Goal: Information Seeking & Learning: Learn about a topic

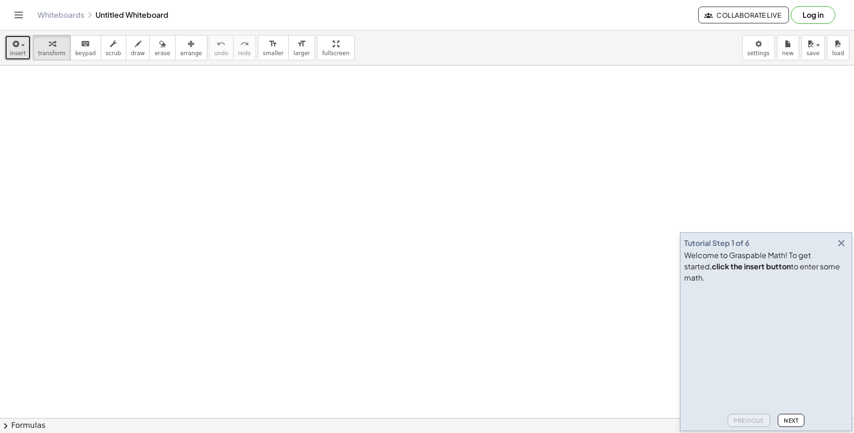
click at [16, 51] on span "insert" at bounding box center [18, 53] width 16 height 7
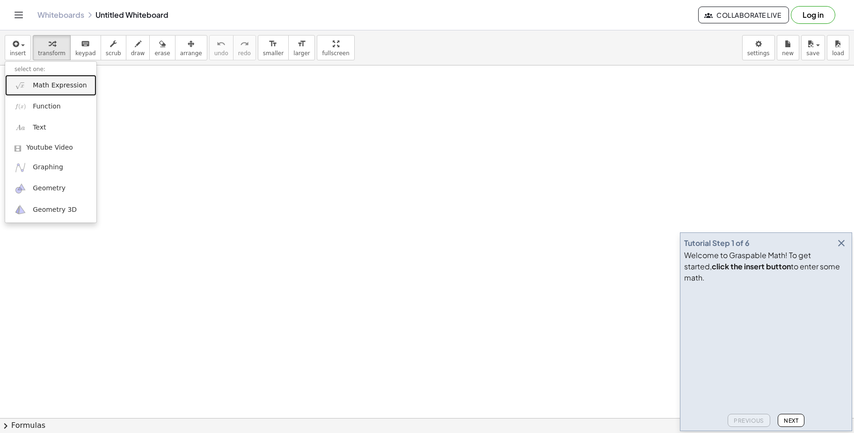
click at [54, 85] on span "Math Expression" at bounding box center [60, 85] width 54 height 9
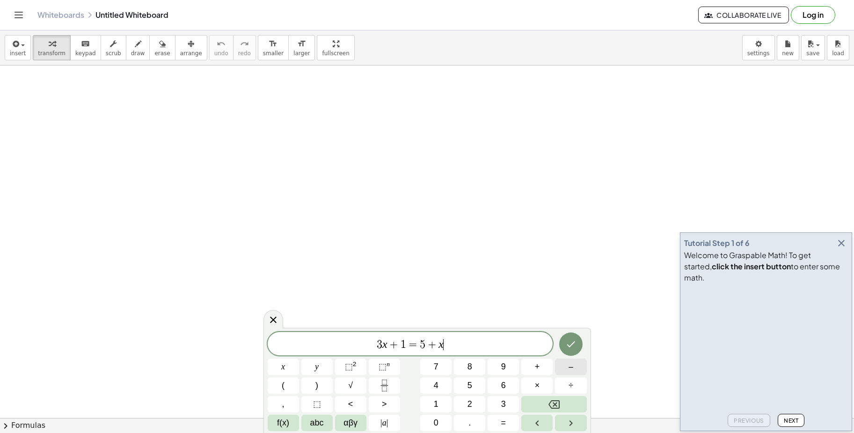
scroll to position [47, 0]
click at [570, 345] on icon "Done" at bounding box center [570, 344] width 11 height 11
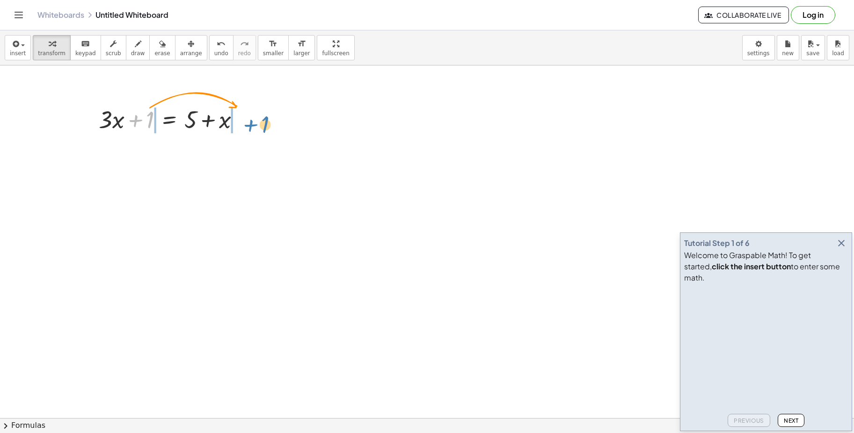
drag, startPoint x: 149, startPoint y: 119, endPoint x: 263, endPoint y: 126, distance: 114.4
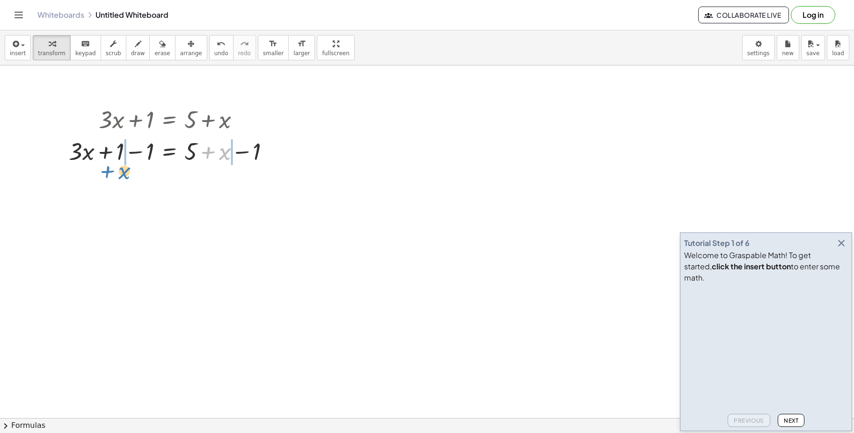
drag, startPoint x: 226, startPoint y: 154, endPoint x: 125, endPoint y: 174, distance: 102.4
click at [51, 53] on span "transform" at bounding box center [52, 53] width 28 height 7
click at [190, 158] on div at bounding box center [172, 151] width 285 height 32
click at [221, 157] on div at bounding box center [172, 151] width 285 height 32
click at [169, 176] on icon at bounding box center [169, 175] width 8 height 8
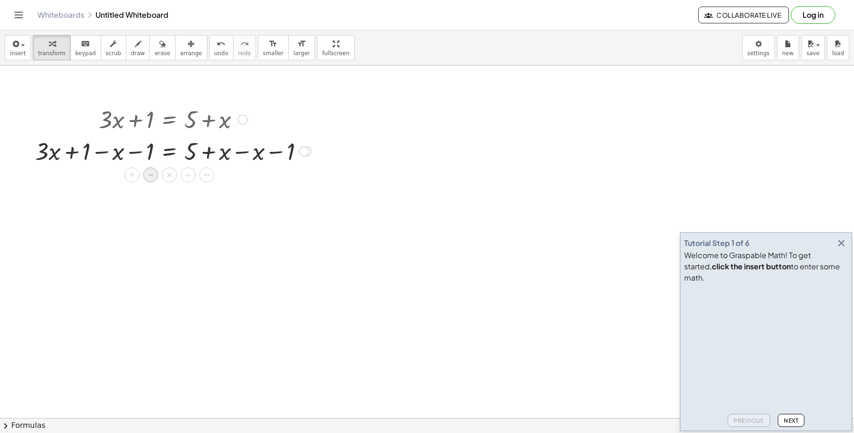
click at [151, 176] on span "−" at bounding box center [151, 175] width 6 height 14
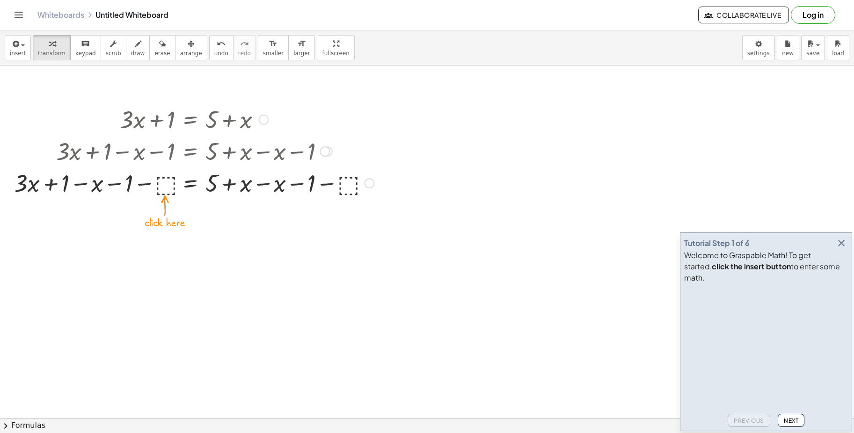
click at [130, 189] on div at bounding box center [193, 183] width 369 height 32
click at [128, 189] on div at bounding box center [193, 183] width 369 height 32
click at [128, 188] on div at bounding box center [193, 183] width 369 height 32
click at [163, 183] on div at bounding box center [193, 183] width 369 height 32
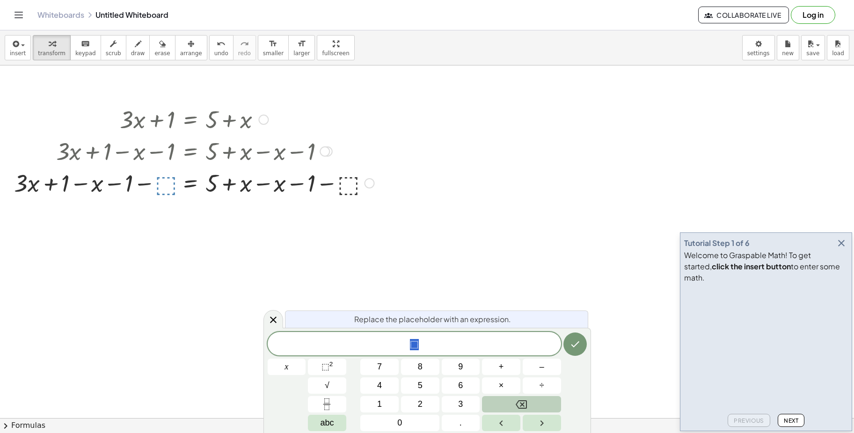
click at [520, 405] on icon "Backspace" at bounding box center [521, 404] width 11 height 11
click at [577, 343] on icon "Done" at bounding box center [575, 344] width 11 height 11
click at [138, 275] on div at bounding box center [427, 402] width 854 height 767
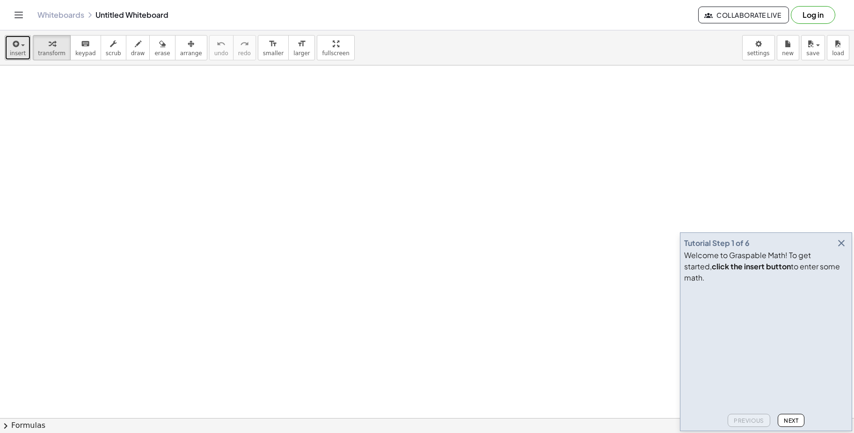
click at [20, 44] on div "button" at bounding box center [18, 43] width 16 height 11
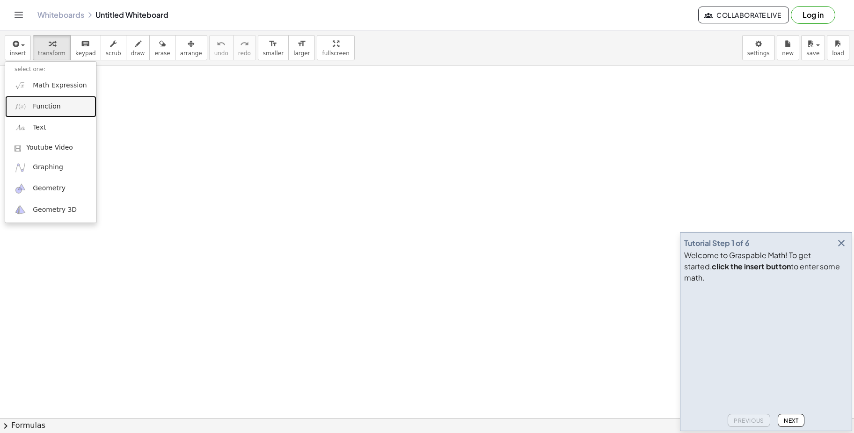
click at [41, 105] on span "Function" at bounding box center [47, 106] width 28 height 9
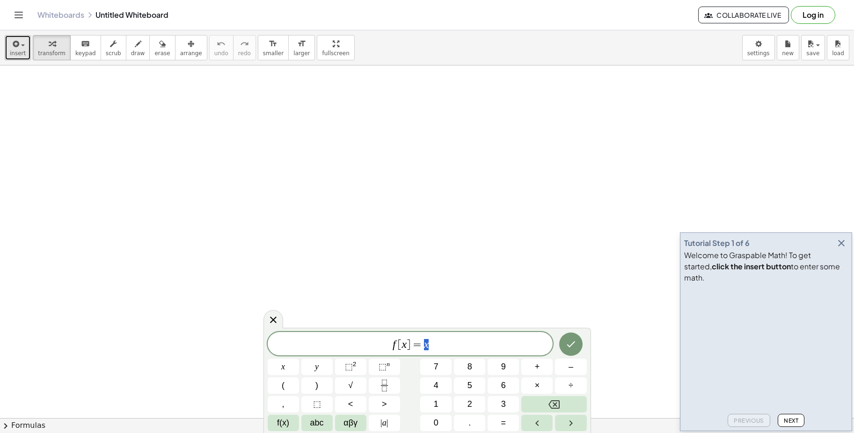
click at [16, 45] on icon "button" at bounding box center [15, 43] width 8 height 11
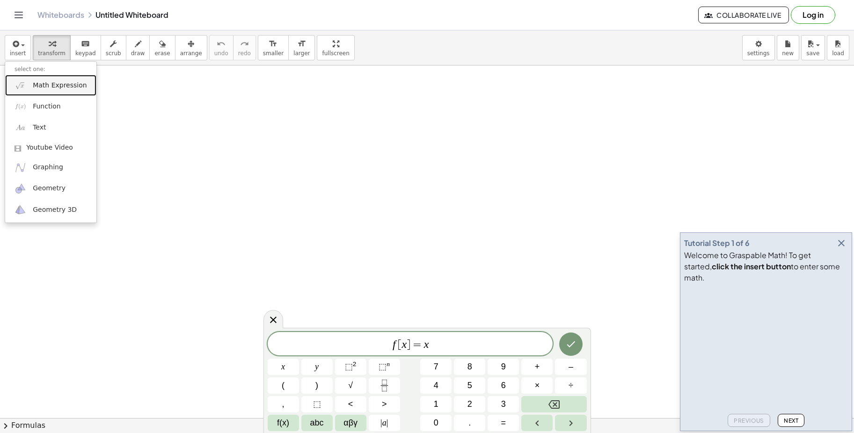
click at [79, 90] on span "Math Expression" at bounding box center [60, 85] width 54 height 9
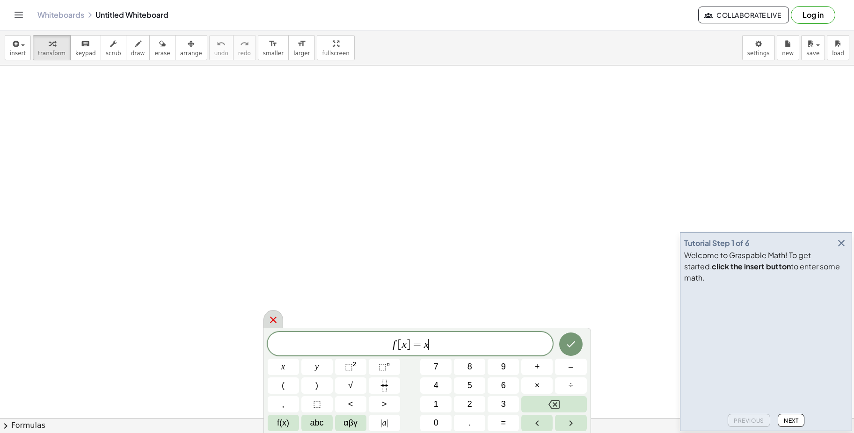
click at [276, 321] on icon at bounding box center [273, 319] width 11 height 11
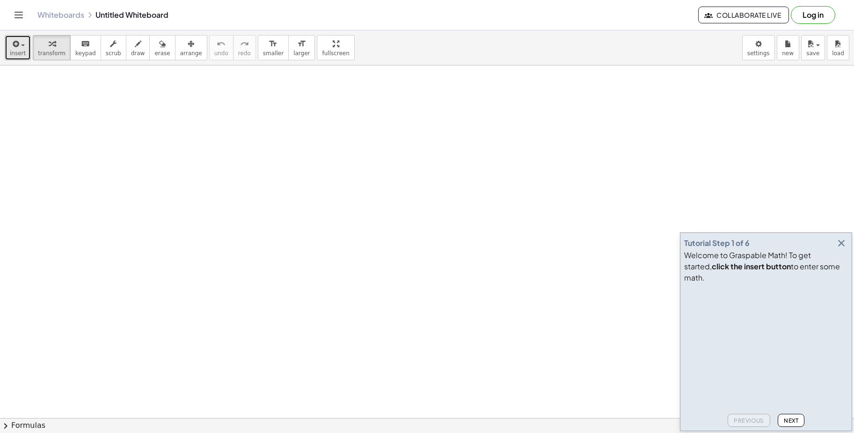
click at [15, 51] on span "insert" at bounding box center [18, 53] width 16 height 7
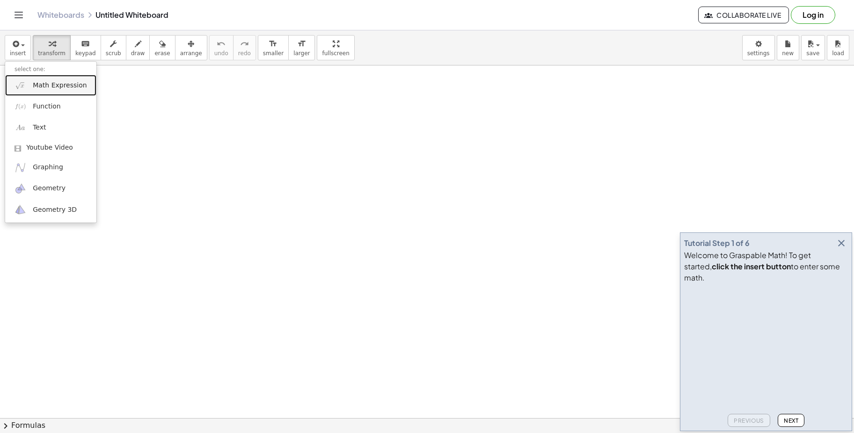
click at [63, 89] on span "Math Expression" at bounding box center [60, 85] width 54 height 9
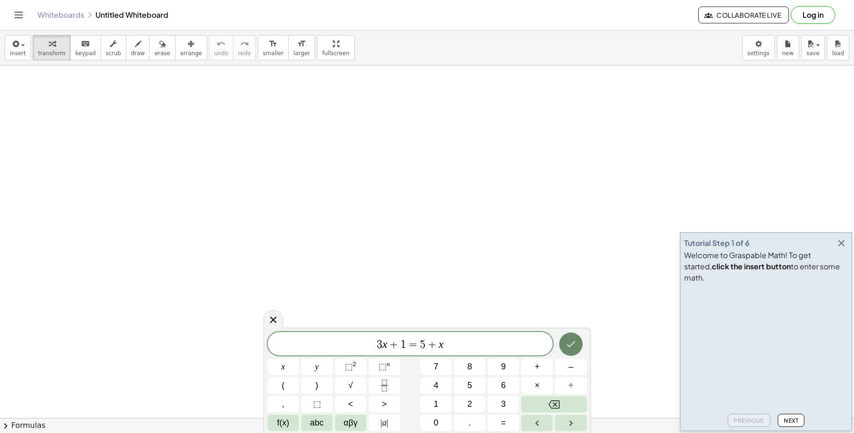
click at [571, 344] on icon "Done" at bounding box center [570, 344] width 11 height 11
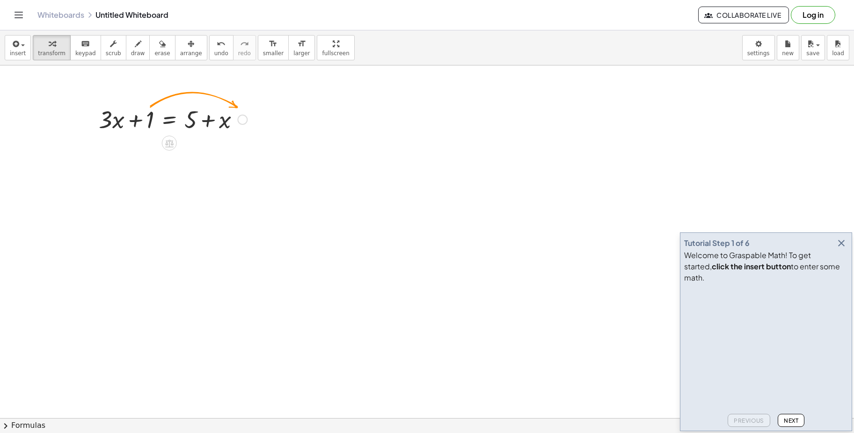
click at [242, 120] on div at bounding box center [242, 120] width 10 height 10
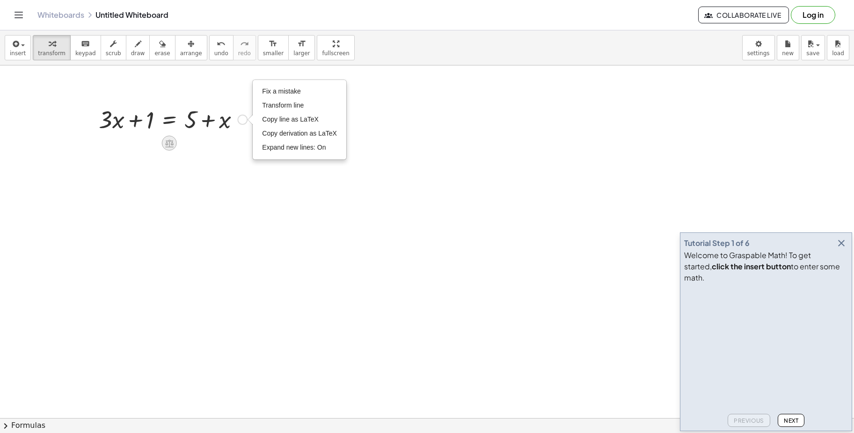
click at [171, 140] on icon at bounding box center [169, 143] width 8 height 8
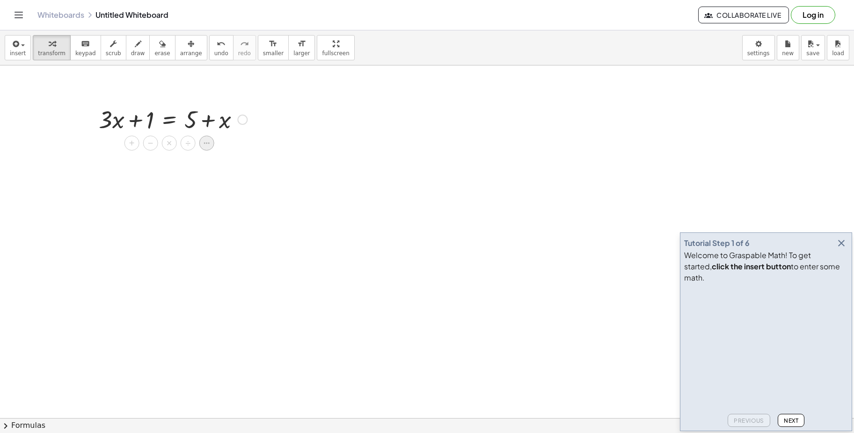
click at [205, 142] on icon at bounding box center [207, 143] width 8 height 8
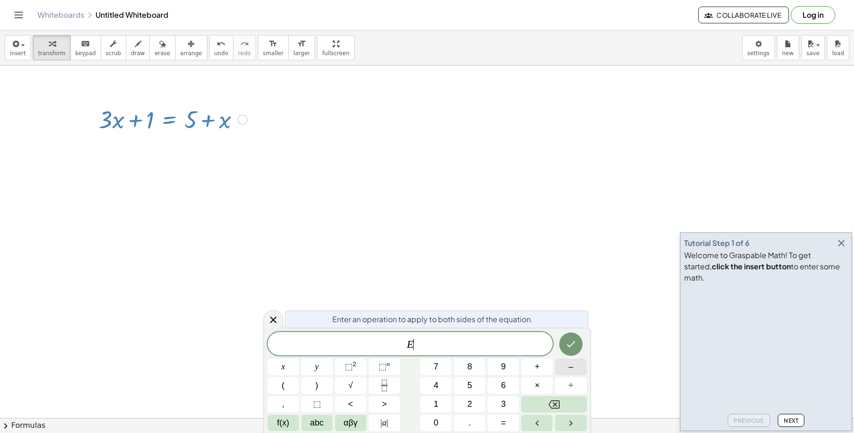
click at [573, 366] on button "–" at bounding box center [570, 367] width 31 height 16
click at [436, 404] on span "1" at bounding box center [436, 404] width 5 height 13
click at [570, 348] on icon "Done" at bounding box center [570, 344] width 11 height 11
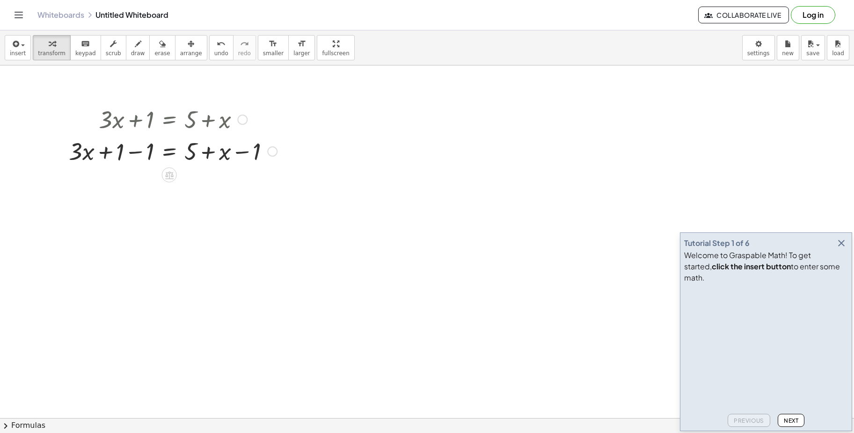
click at [137, 168] on div "+ · 3 · x + 1 = + 5 + x + · 3 · x + 1 = + 5 + x − 1 − 1 Fix a mistake Transform…" at bounding box center [169, 135] width 229 height 68
click at [171, 174] on icon at bounding box center [169, 175] width 8 height 8
click at [152, 175] on span "−" at bounding box center [151, 175] width 6 height 14
click at [209, 48] on button "undo undo" at bounding box center [221, 47] width 24 height 25
click at [172, 172] on icon at bounding box center [169, 175] width 10 height 10
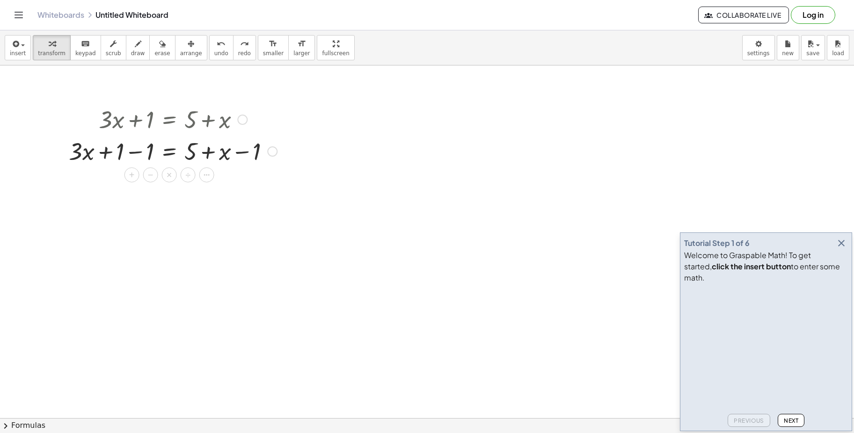
click at [275, 150] on div at bounding box center [272, 151] width 10 height 10
click at [275, 150] on div "Transform line Copy line as LaTeX Copy derivation as LaTeX Expand new lines: On" at bounding box center [272, 151] width 10 height 10
click at [171, 174] on icon at bounding box center [169, 175] width 10 height 10
click at [153, 178] on span "−" at bounding box center [151, 175] width 6 height 14
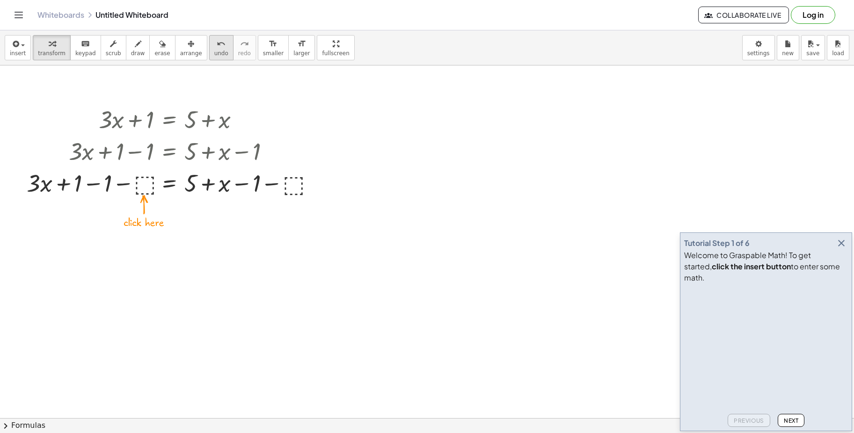
click at [214, 51] on span "undo" at bounding box center [221, 53] width 14 height 7
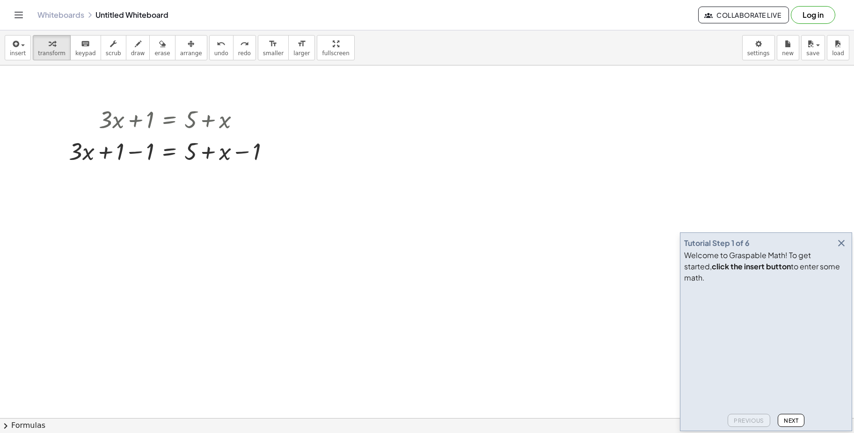
click at [168, 175] on icon at bounding box center [169, 175] width 10 height 10
click at [150, 177] on span "−" at bounding box center [151, 175] width 6 height 14
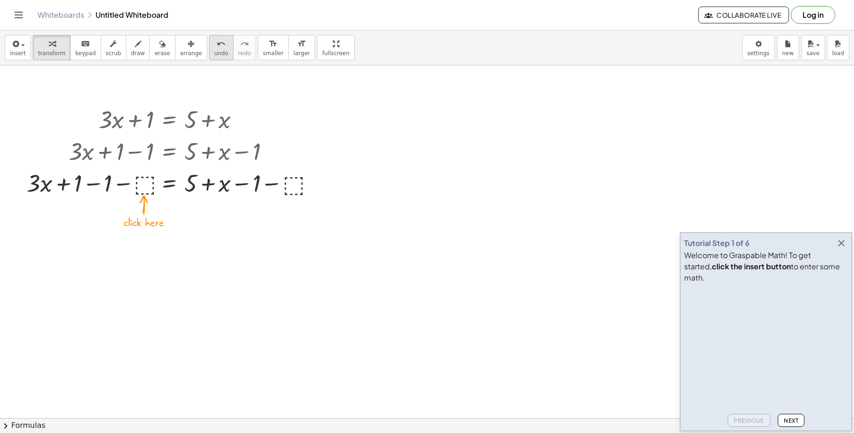
click at [214, 50] on span "undo" at bounding box center [221, 53] width 14 height 7
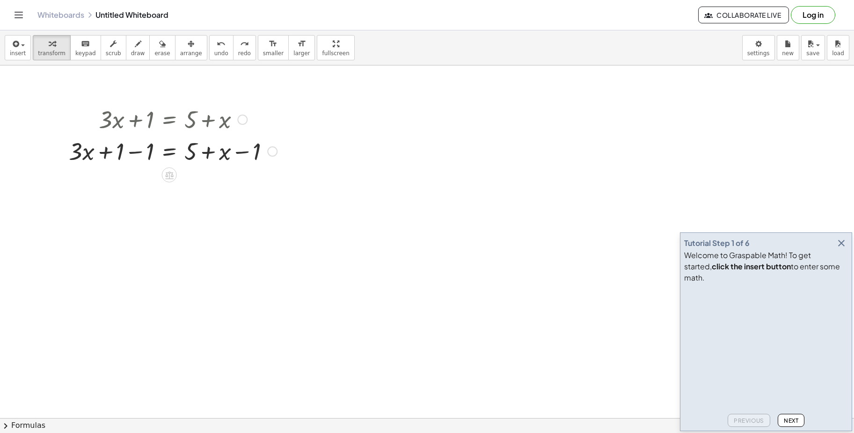
click at [150, 149] on div at bounding box center [173, 151] width 218 height 32
drag, startPoint x: 222, startPoint y: 185, endPoint x: 154, endPoint y: 182, distance: 68.4
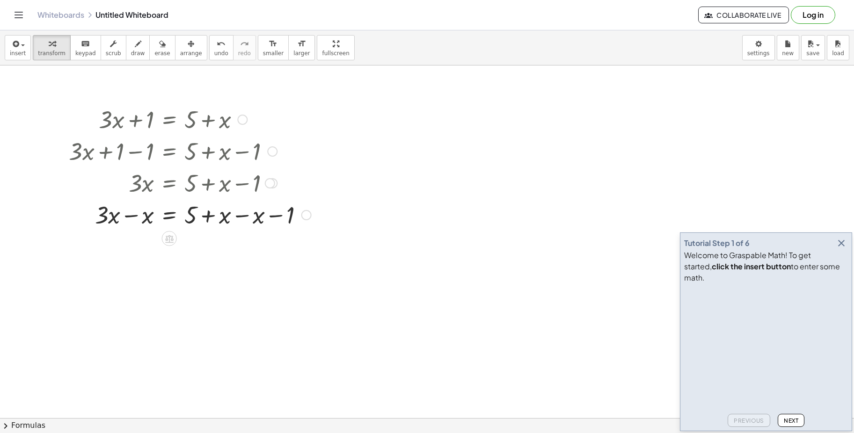
click at [241, 220] on div at bounding box center [190, 214] width 252 height 32
click at [205, 255] on div at bounding box center [190, 246] width 252 height 32
click at [124, 280] on div at bounding box center [190, 278] width 252 height 32
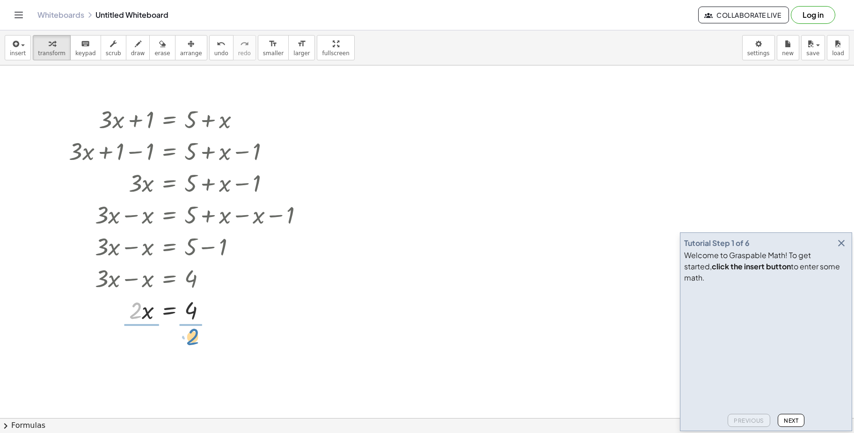
drag, startPoint x: 136, startPoint y: 314, endPoint x: 193, endPoint y: 340, distance: 62.8
click at [136, 343] on div at bounding box center [190, 349] width 252 height 47
click at [142, 357] on div at bounding box center [190, 349] width 252 height 47
click at [194, 346] on div at bounding box center [190, 349] width 252 height 47
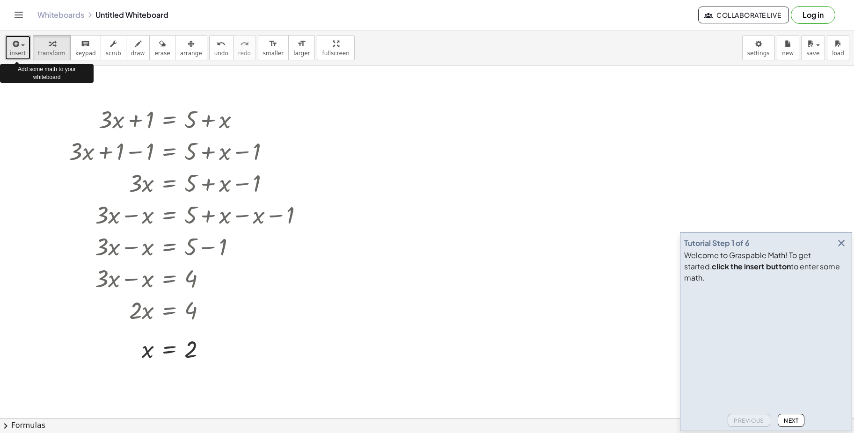
click at [16, 51] on span "insert" at bounding box center [18, 53] width 16 height 7
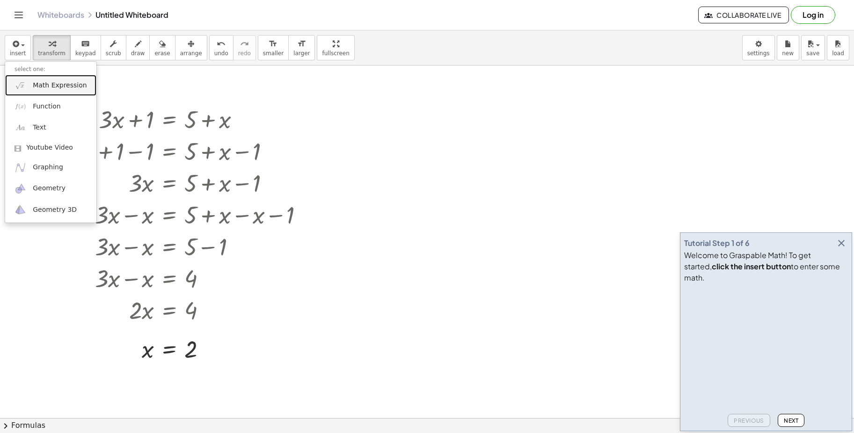
click at [45, 88] on span "Math Expression" at bounding box center [60, 85] width 54 height 9
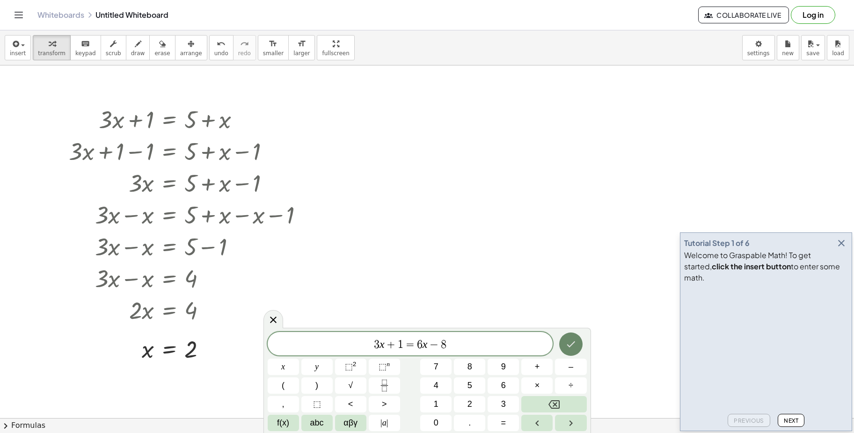
click at [570, 344] on icon "Done" at bounding box center [570, 344] width 11 height 11
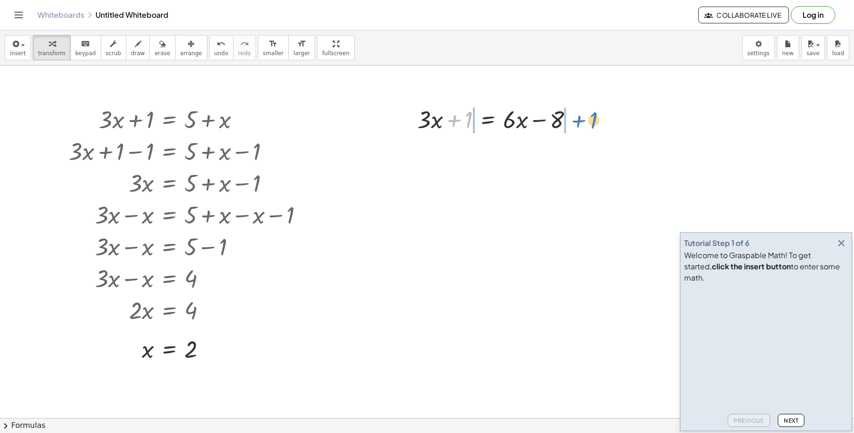
drag, startPoint x: 470, startPoint y: 114, endPoint x: 595, endPoint y: 115, distance: 125.0
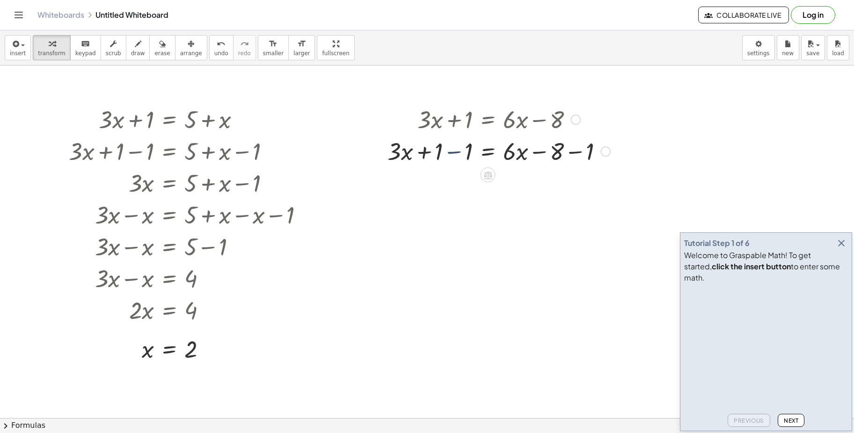
click at [453, 154] on div at bounding box center [499, 151] width 232 height 32
click at [576, 184] on div at bounding box center [499, 183] width 232 height 32
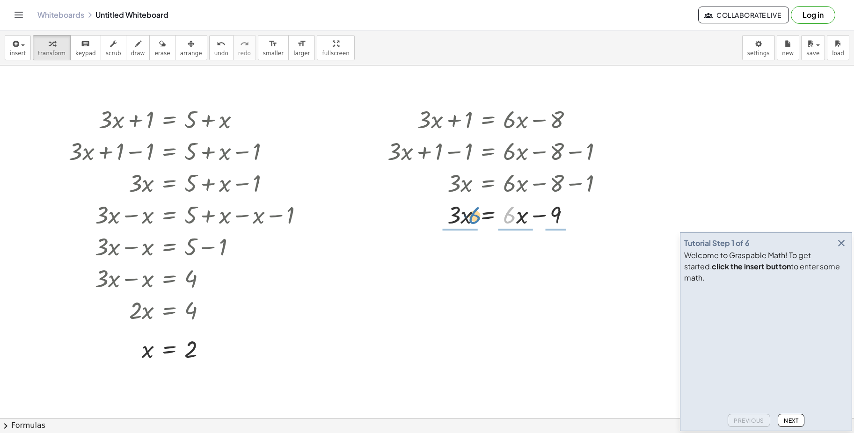
drag, startPoint x: 515, startPoint y: 219, endPoint x: 481, endPoint y: 219, distance: 34.2
click at [481, 219] on div at bounding box center [499, 214] width 232 height 32
click at [217, 44] on icon "undo" at bounding box center [221, 43] width 9 height 11
drag, startPoint x: 521, startPoint y: 216, endPoint x: 432, endPoint y: 214, distance: 88.9
click at [432, 214] on div at bounding box center [496, 214] width 224 height 32
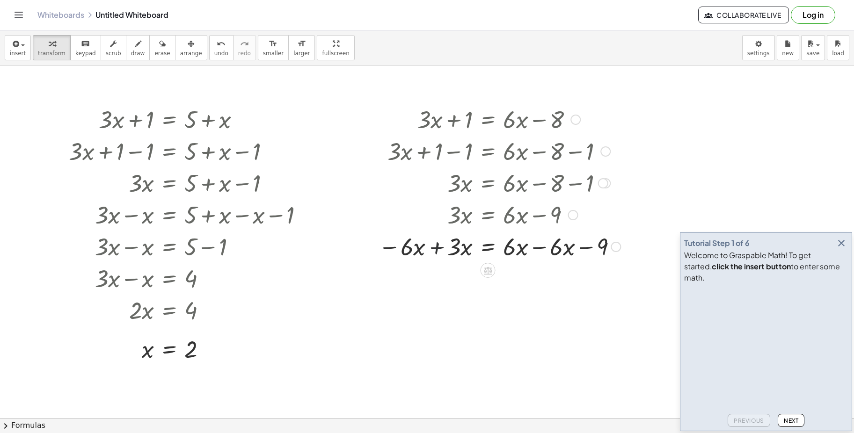
click at [437, 251] on div at bounding box center [499, 246] width 251 height 32
click at [544, 282] on div at bounding box center [502, 278] width 256 height 32
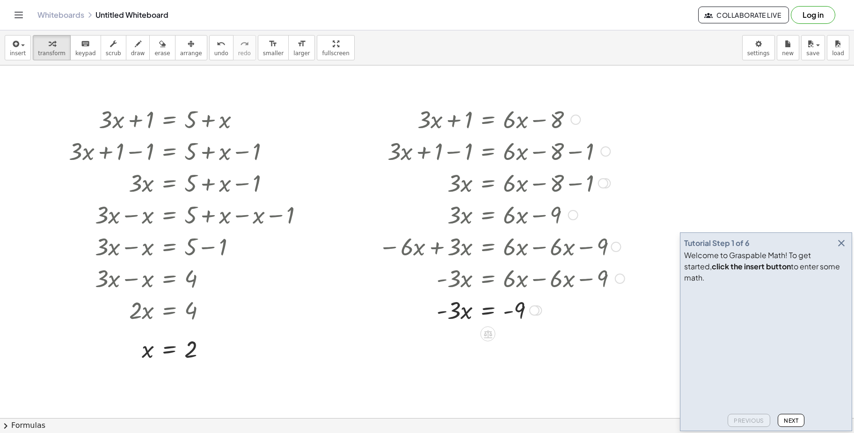
click at [464, 315] on div at bounding box center [502, 310] width 256 height 32
drag, startPoint x: 462, startPoint y: 314, endPoint x: 453, endPoint y: 327, distance: 15.6
drag, startPoint x: 452, startPoint y: 311, endPoint x: 521, endPoint y: 335, distance: 73.0
click at [455, 350] on div at bounding box center [502, 349] width 256 height 47
click at [529, 361] on div at bounding box center [502, 349] width 256 height 47
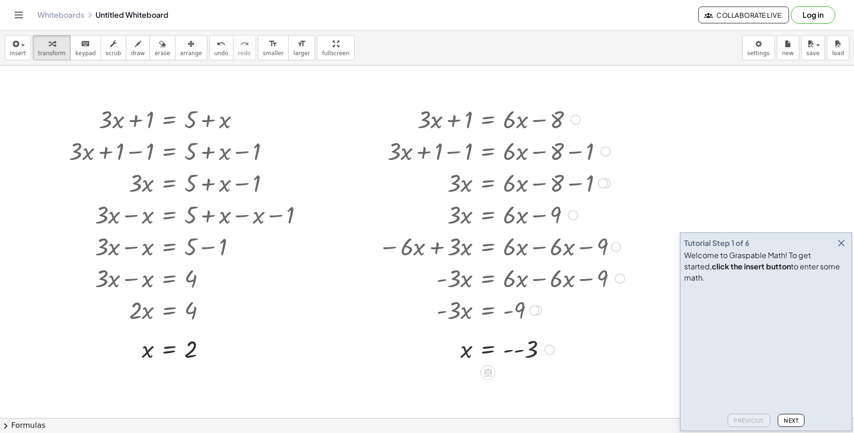
click at [521, 349] on div at bounding box center [502, 349] width 256 height 31
click at [789, 424] on button "Next" at bounding box center [791, 420] width 27 height 13
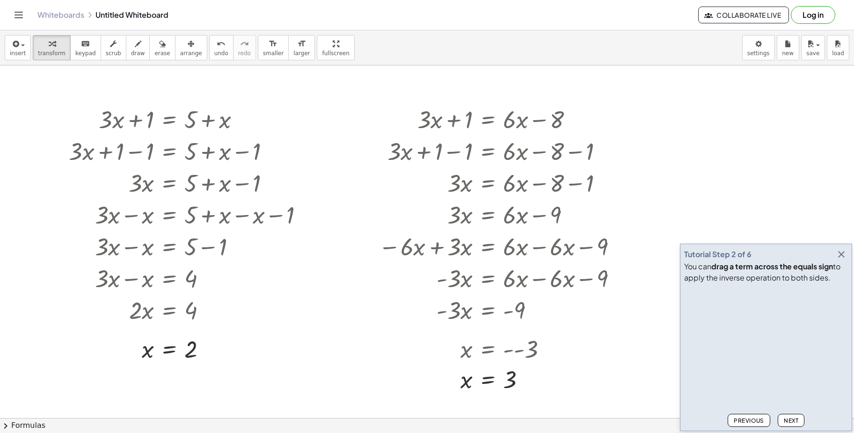
click at [791, 423] on span "Next" at bounding box center [791, 420] width 15 height 7
click at [793, 423] on span "Next" at bounding box center [791, 420] width 15 height 7
click at [794, 423] on span "Next" at bounding box center [791, 420] width 15 height 7
click at [793, 421] on span "Next" at bounding box center [791, 420] width 15 height 7
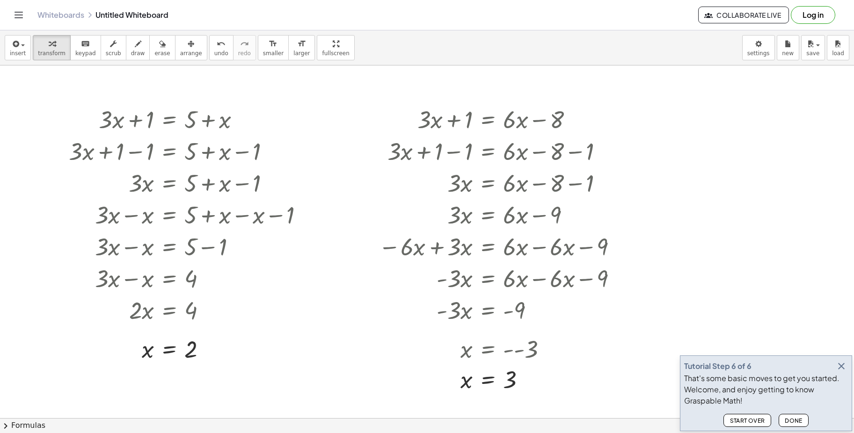
click at [795, 424] on span "Done" at bounding box center [794, 420] width 18 height 7
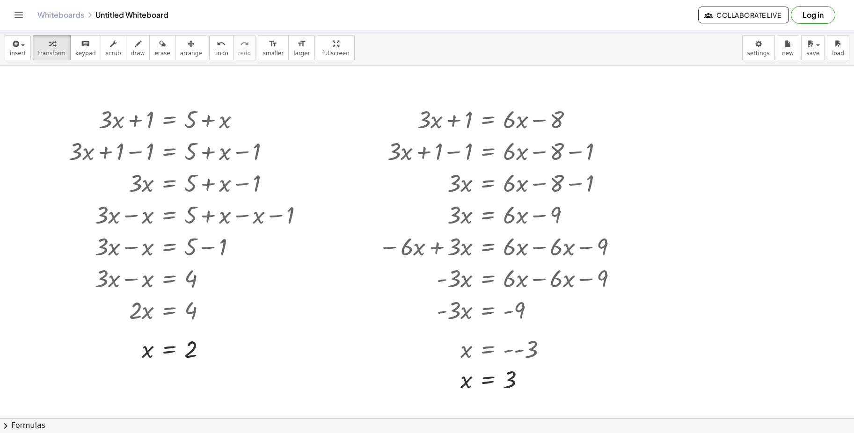
click at [61, 11] on link "Whiteboards" at bounding box center [60, 14] width 47 height 9
click at [20, 16] on icon "Toggle navigation" at bounding box center [18, 14] width 11 height 11
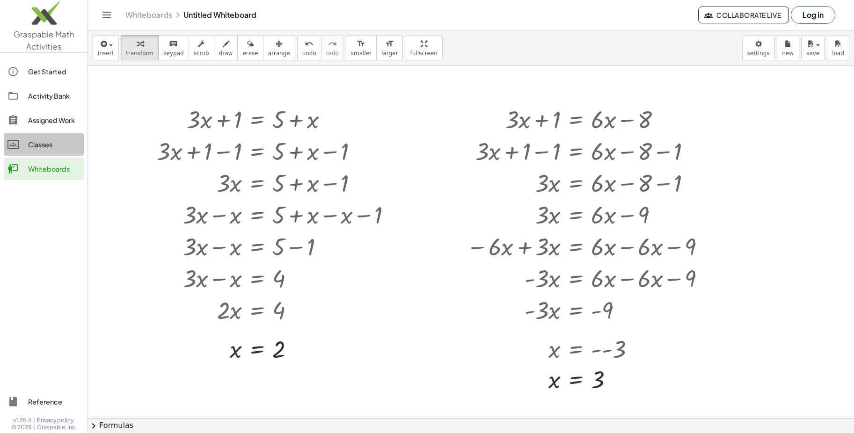
click at [39, 143] on div "Classes" at bounding box center [54, 144] width 52 height 11
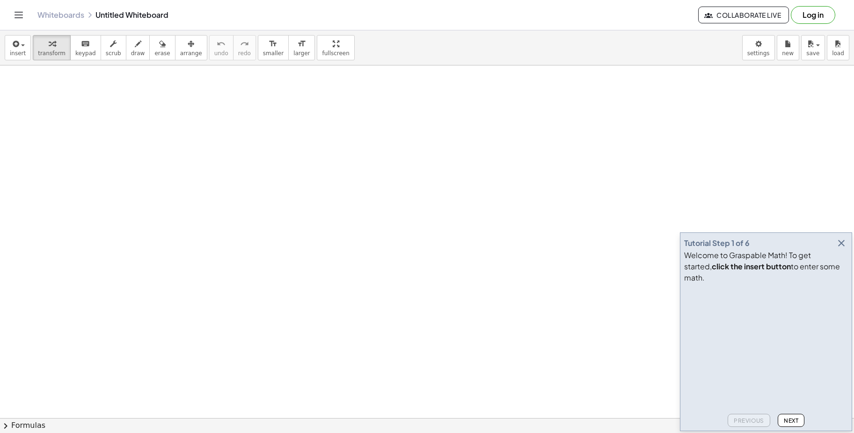
click at [845, 249] on icon "button" at bounding box center [841, 243] width 11 height 11
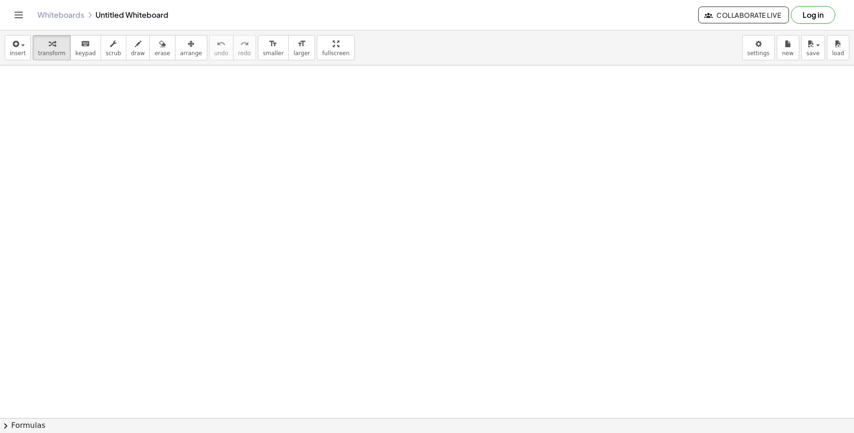
click at [15, 16] on icon "Toggle navigation" at bounding box center [18, 14] width 11 height 11
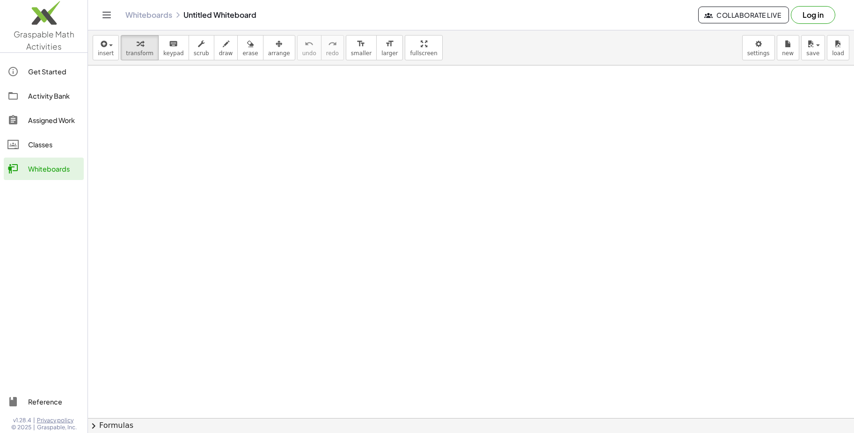
click at [45, 144] on div "Classes" at bounding box center [54, 144] width 52 height 11
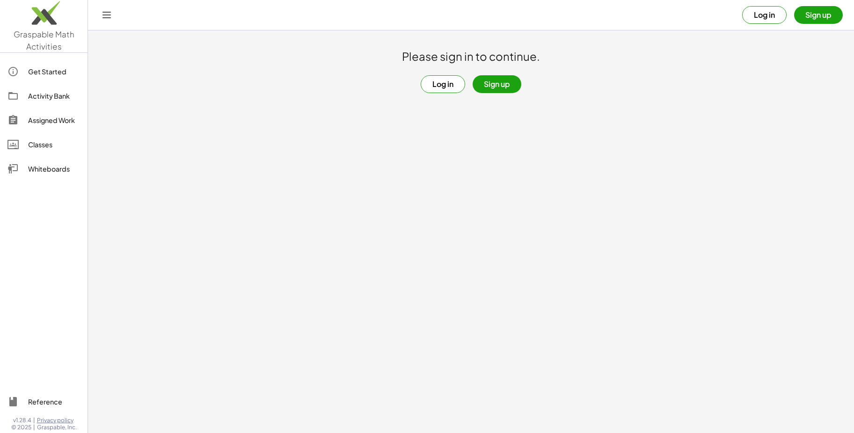
click at [49, 118] on div "Assigned Work" at bounding box center [54, 120] width 52 height 11
click at [44, 68] on div "Get Started" at bounding box center [54, 71] width 52 height 11
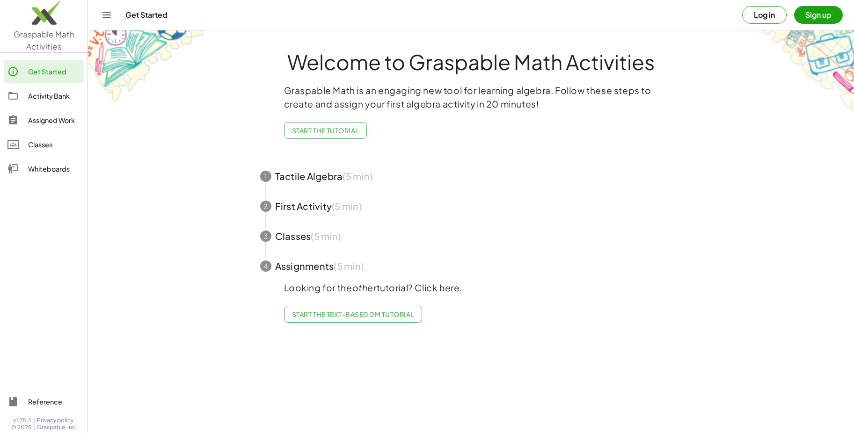
click at [316, 177] on span "button" at bounding box center [471, 176] width 445 height 30
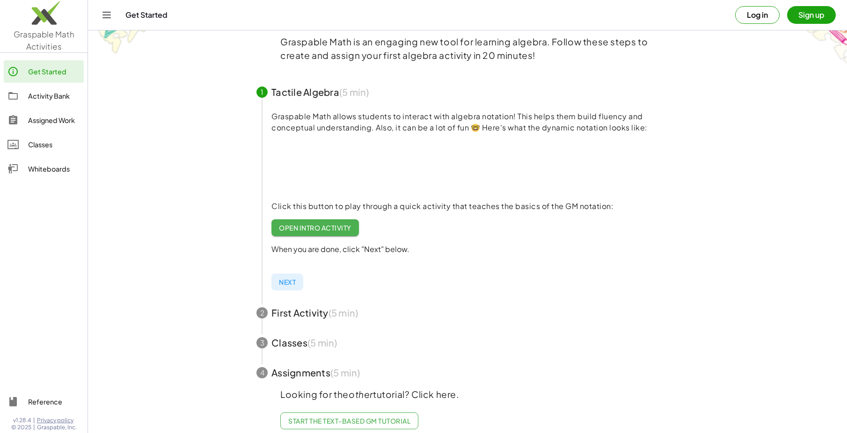
scroll to position [65, 0]
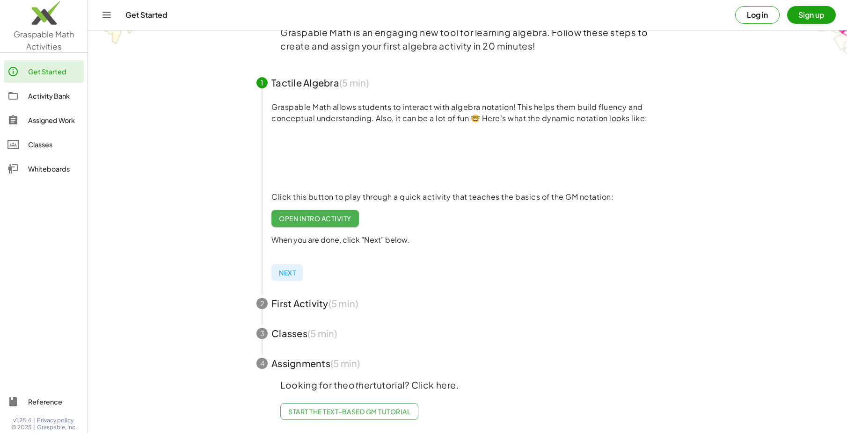
click at [312, 292] on span "button" at bounding box center [467, 304] width 445 height 30
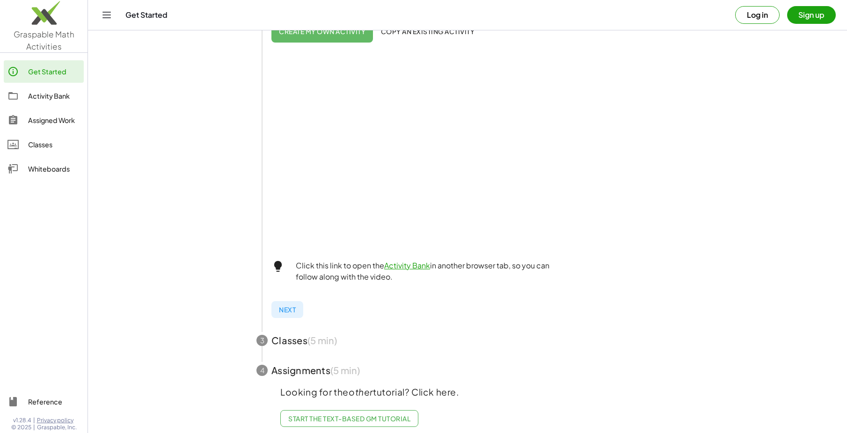
scroll to position [251, 0]
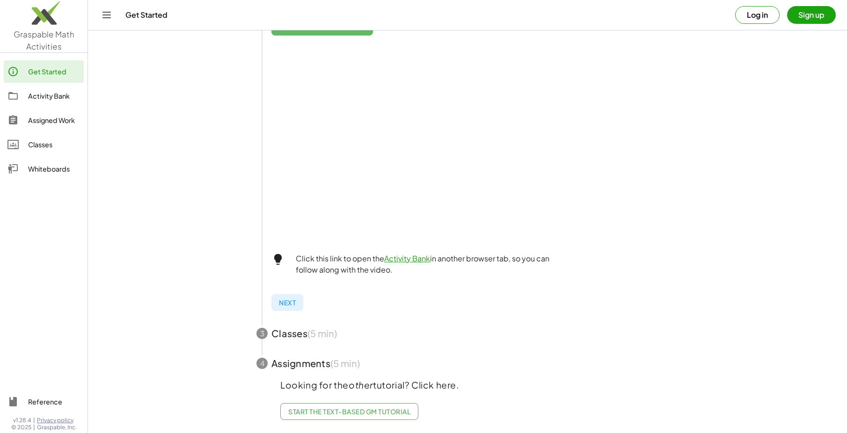
click at [295, 327] on span "button" at bounding box center [467, 334] width 445 height 30
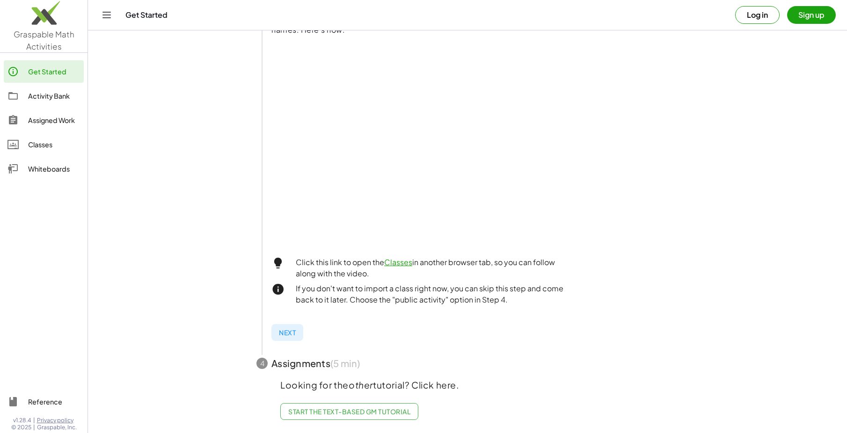
scroll to position [213, 0]
click at [51, 25] on img at bounding box center [44, 15] width 88 height 40
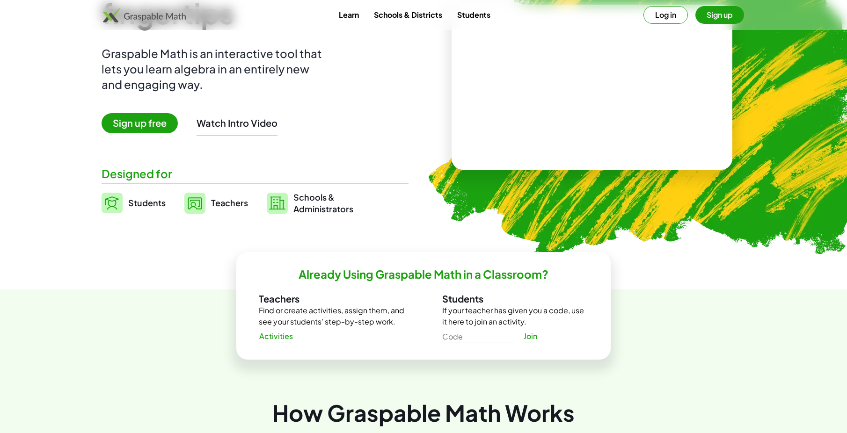
scroll to position [94, 0]
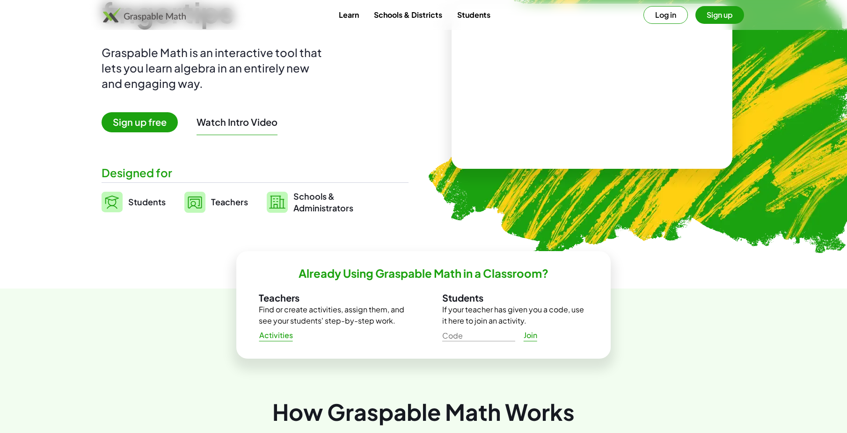
click at [220, 204] on span "Teachers" at bounding box center [229, 202] width 37 height 11
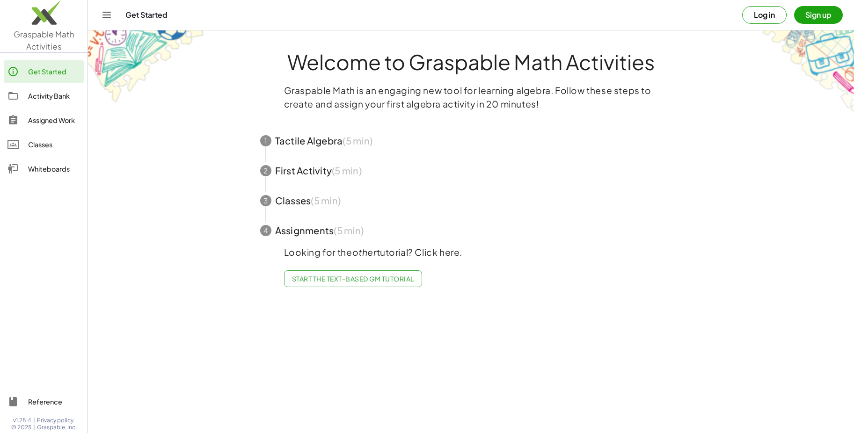
click at [153, 13] on div "Get Started" at bounding box center [433, 14] width 617 height 9
click at [105, 14] on icon "Toggle navigation" at bounding box center [106, 14] width 11 height 11
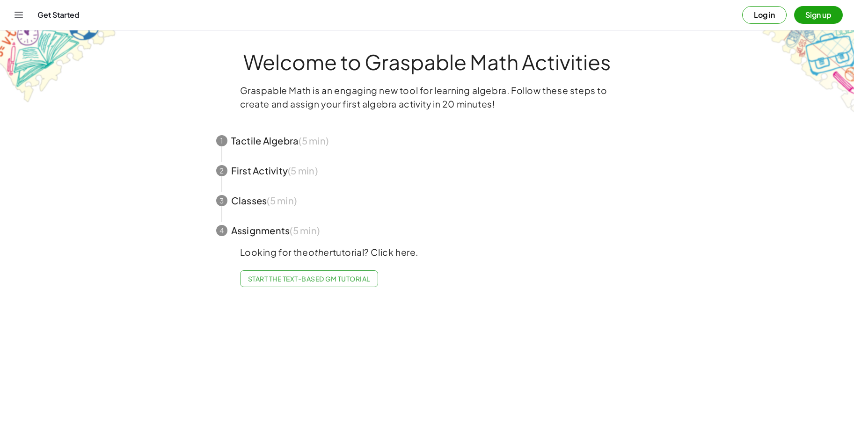
click at [300, 279] on span "Start the Text-based GM Tutorial" at bounding box center [309, 279] width 122 height 8
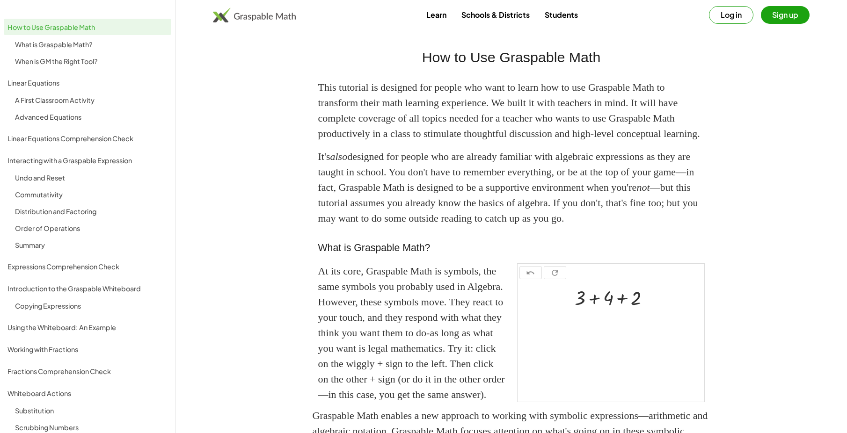
click at [260, 15] on img at bounding box center [254, 14] width 83 height 15
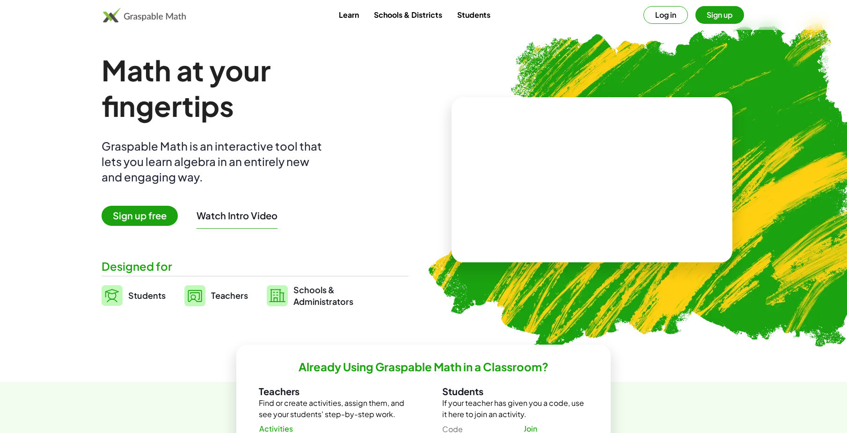
click at [157, 87] on h1 "Math at your fingertips" at bounding box center [251, 87] width 298 height 71
click at [152, 18] on img at bounding box center [144, 14] width 83 height 15
click at [137, 213] on span "Sign up free" at bounding box center [140, 216] width 76 height 20
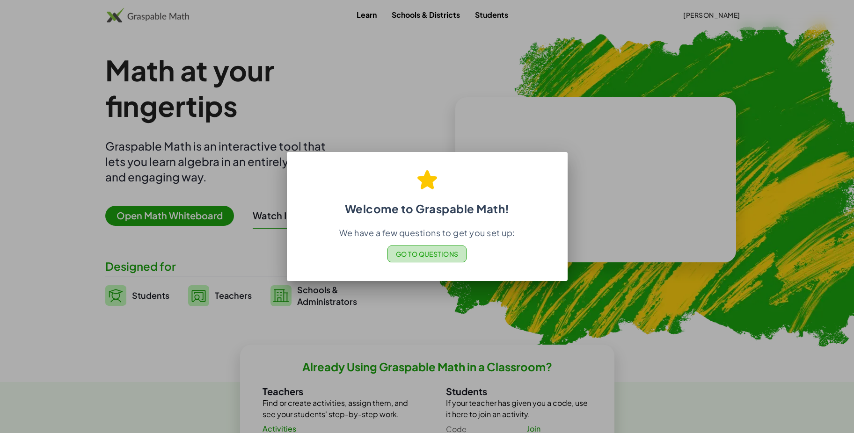
click at [422, 256] on span "Go to Questions" at bounding box center [426, 254] width 63 height 8
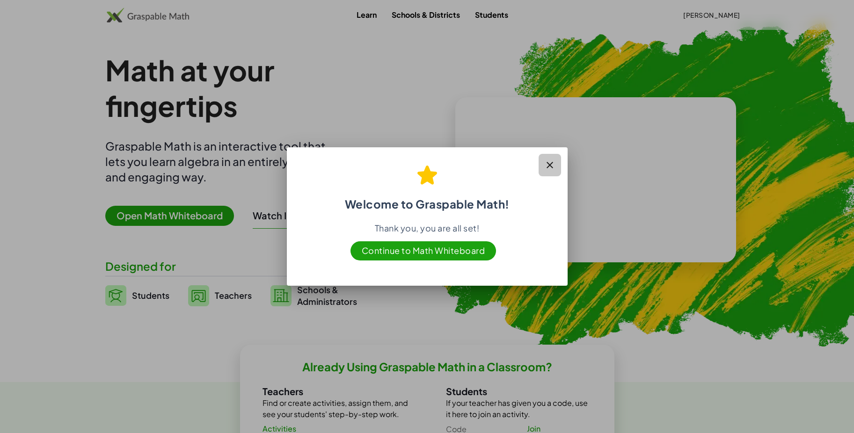
click at [551, 162] on icon "button" at bounding box center [549, 165] width 11 height 11
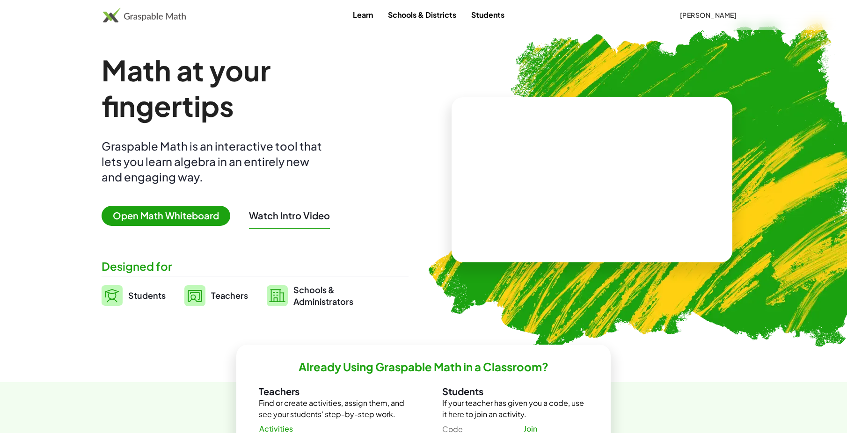
click at [174, 217] on span "Open Math Whiteboard" at bounding box center [166, 216] width 129 height 20
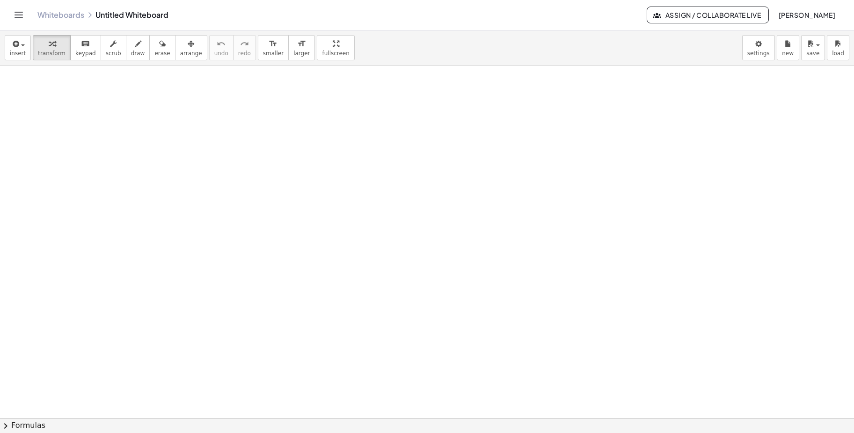
click at [18, 14] on icon "Toggle navigation" at bounding box center [18, 14] width 11 height 11
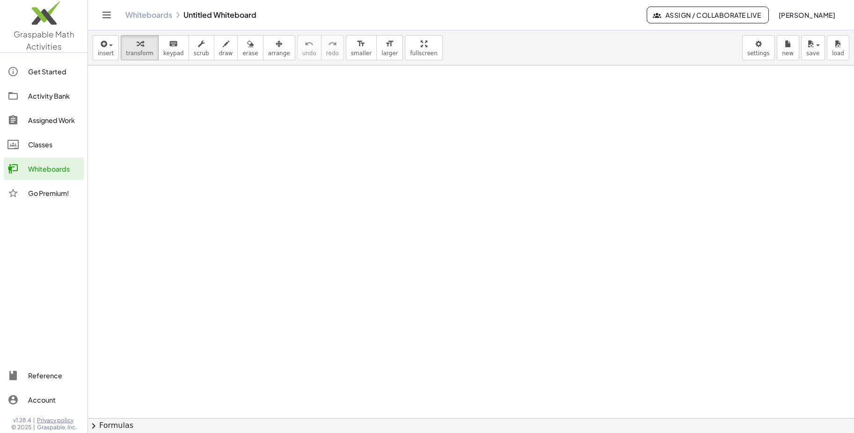
click at [48, 98] on div "Activity Bank" at bounding box center [54, 95] width 52 height 11
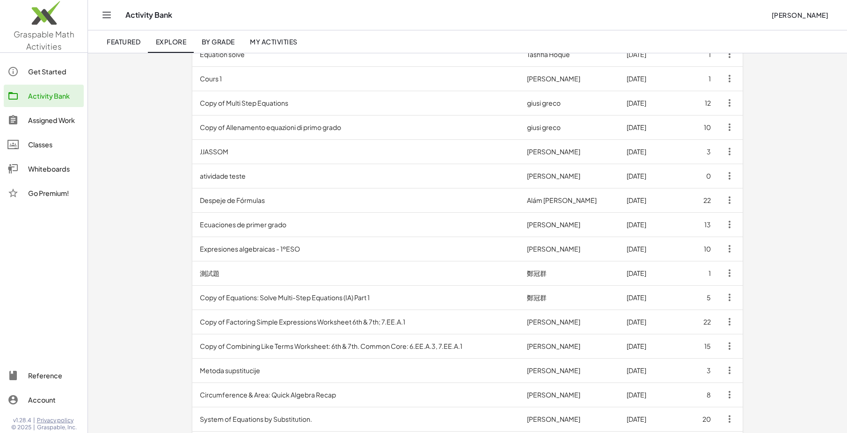
scroll to position [187, 0]
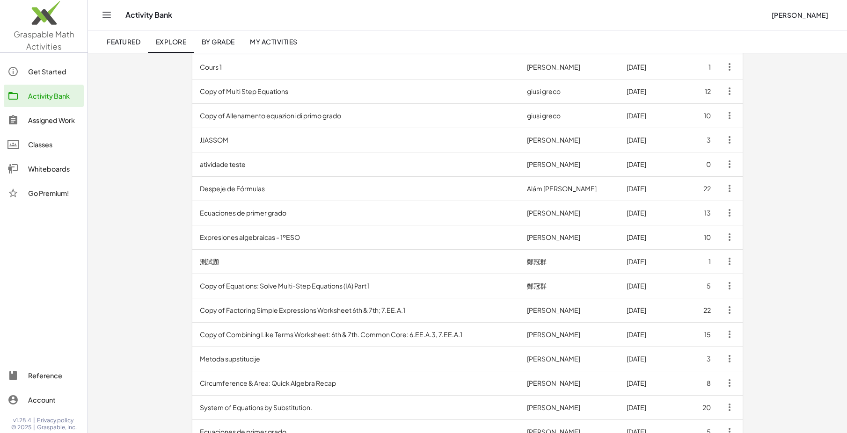
click at [245, 191] on td "Despeje de Fórmulas" at bounding box center [355, 188] width 327 height 24
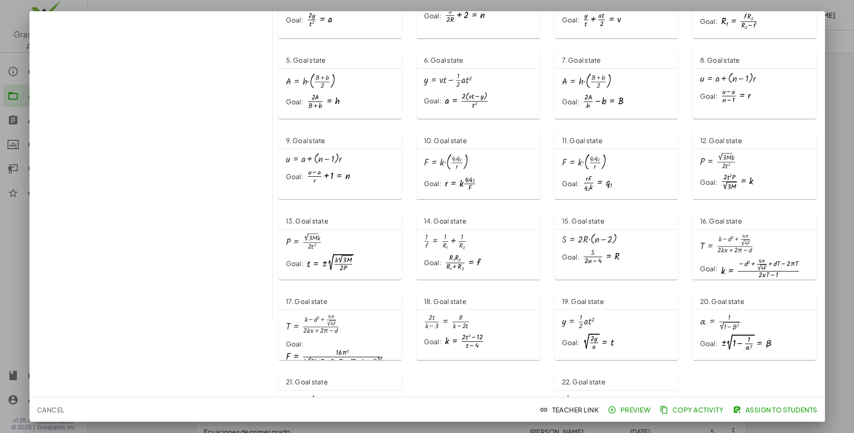
scroll to position [32, 0]
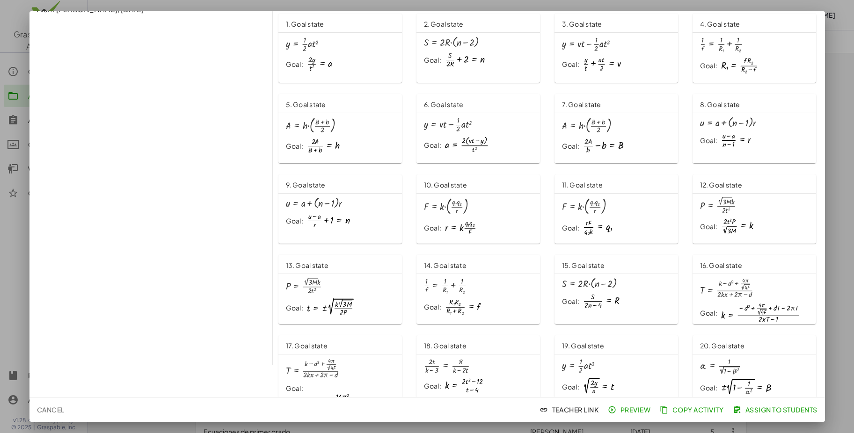
click at [5, 26] on div at bounding box center [427, 216] width 854 height 433
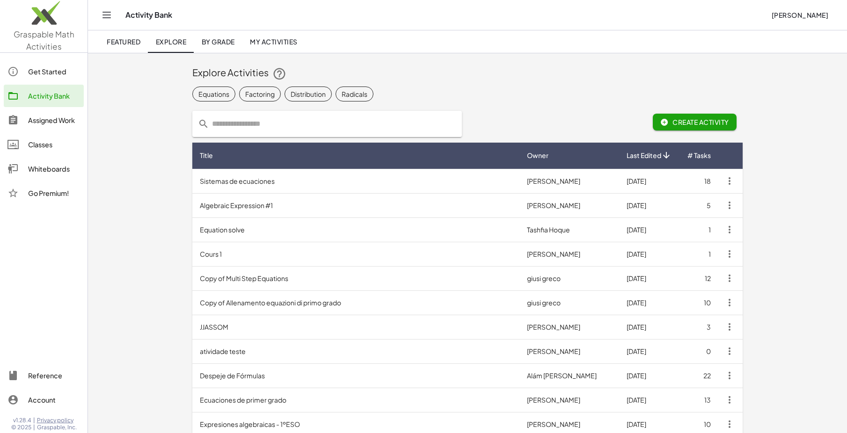
click at [336, 206] on td "Algebraic Expression #1" at bounding box center [355, 205] width 327 height 24
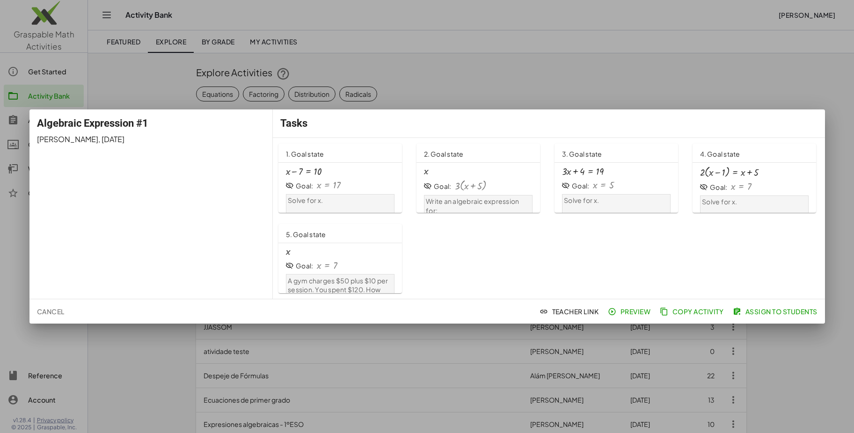
click at [801, 86] on div at bounding box center [427, 216] width 854 height 433
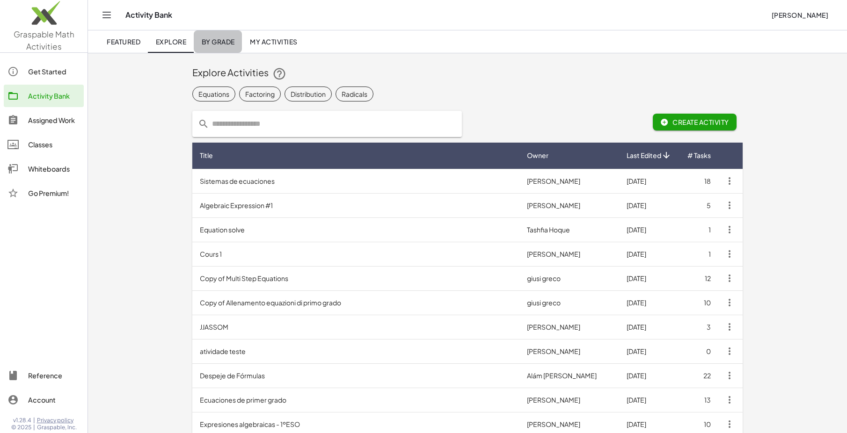
click at [221, 40] on span "By Grade" at bounding box center [217, 41] width 33 height 8
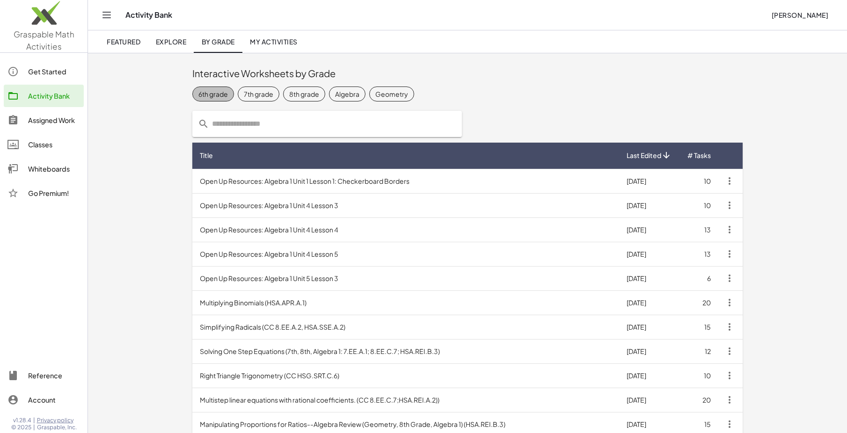
click at [213, 96] on div "6th grade" at bounding box center [212, 94] width 29 height 10
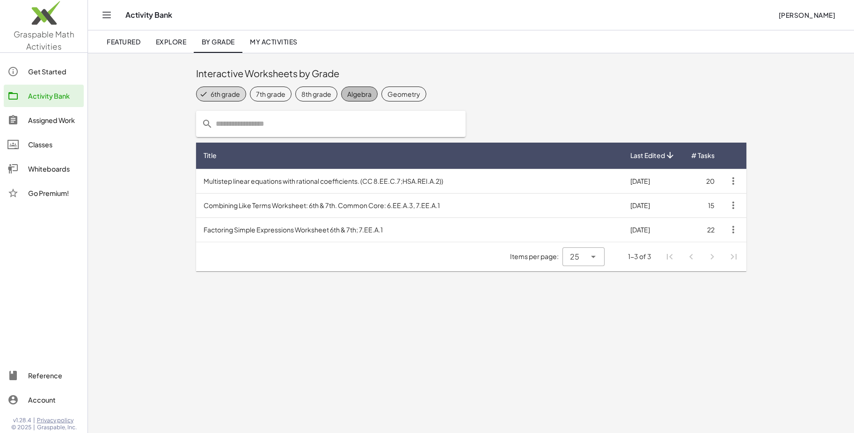
click at [365, 96] on div "Algebra" at bounding box center [359, 94] width 24 height 10
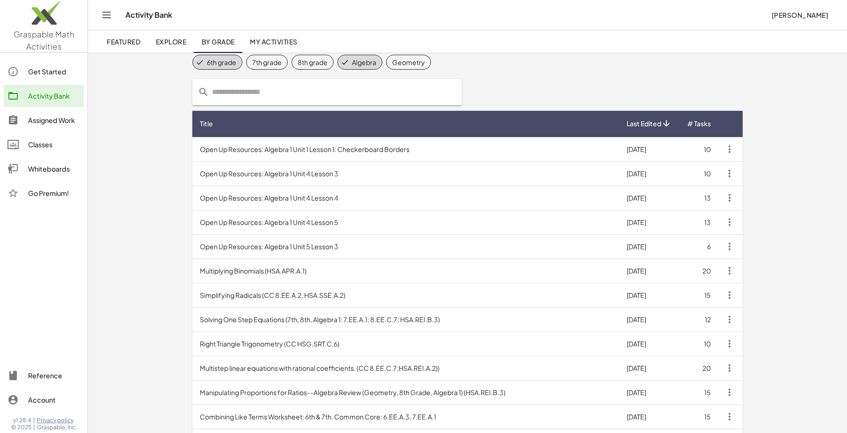
scroll to position [87, 0]
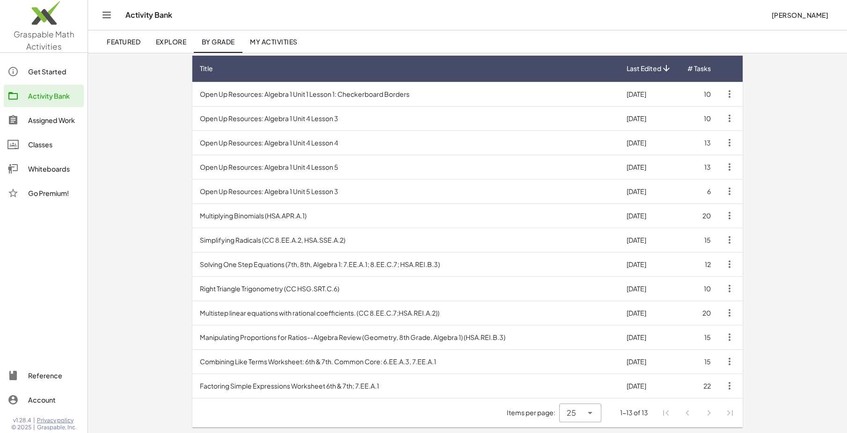
click at [258, 101] on td "Open Up Resources: Algebra 1 Unit 1 Lesson 1: Checkerboard Borders" at bounding box center [405, 94] width 427 height 24
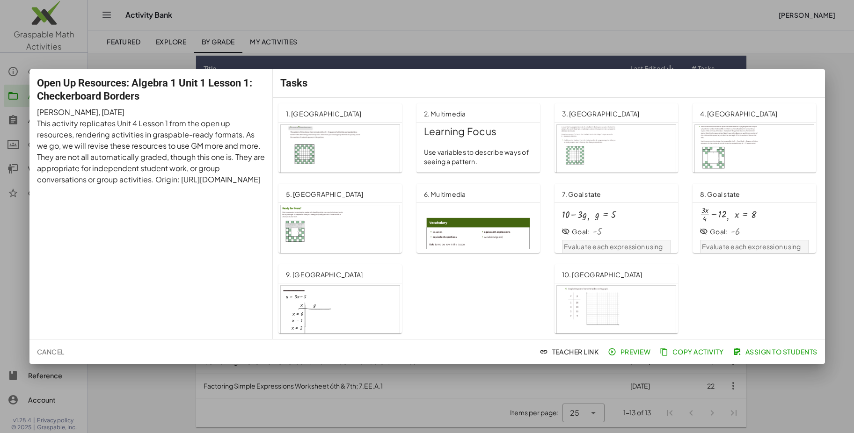
click at [584, 147] on div at bounding box center [616, 158] width 119 height 67
